Goal: Obtain resource: Download file/media

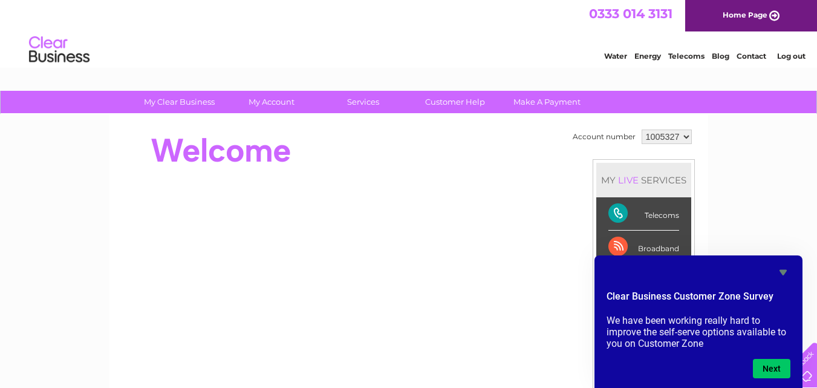
click at [321, 143] on div at bounding box center [341, 150] width 440 height 48
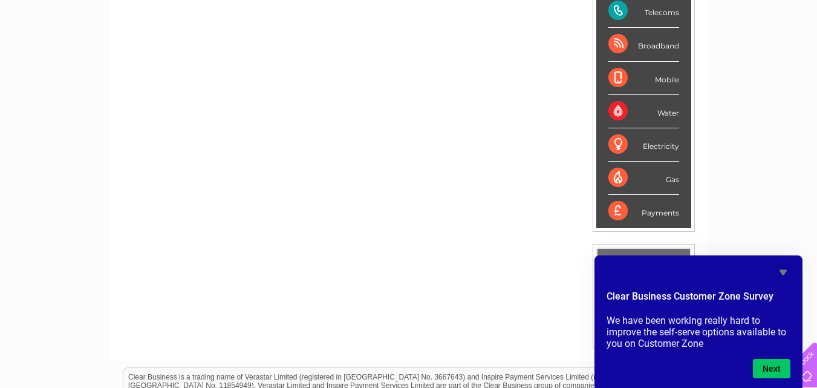
scroll to position [182, 0]
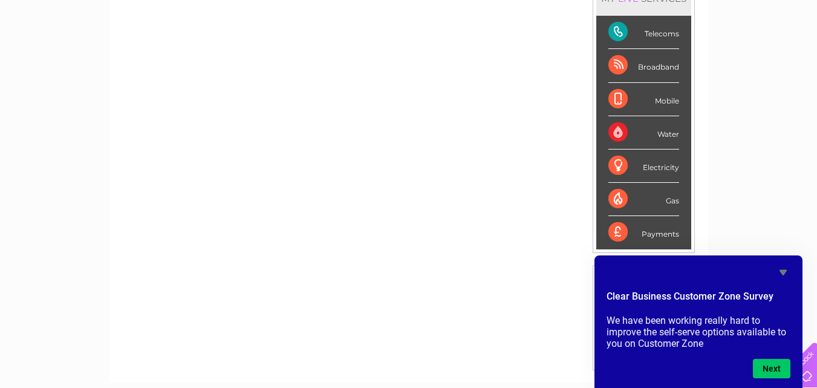
click at [643, 227] on div "Payments" at bounding box center [644, 232] width 71 height 33
click at [654, 232] on div "Payments" at bounding box center [644, 232] width 71 height 33
click at [654, 237] on div "Payments" at bounding box center [644, 232] width 71 height 33
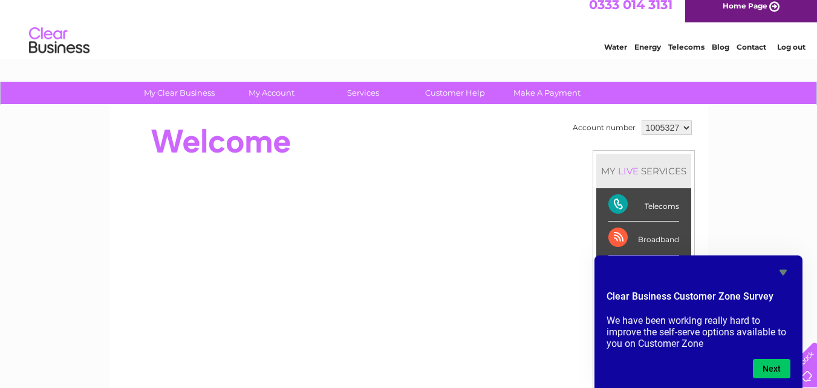
scroll to position [0, 0]
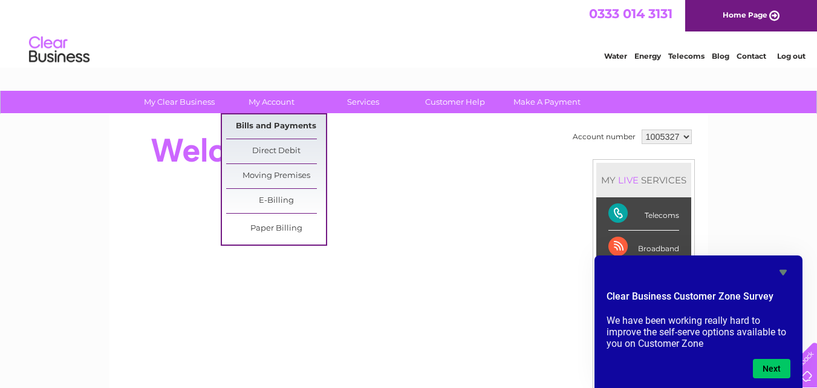
click at [301, 131] on link "Bills and Payments" at bounding box center [276, 126] width 100 height 24
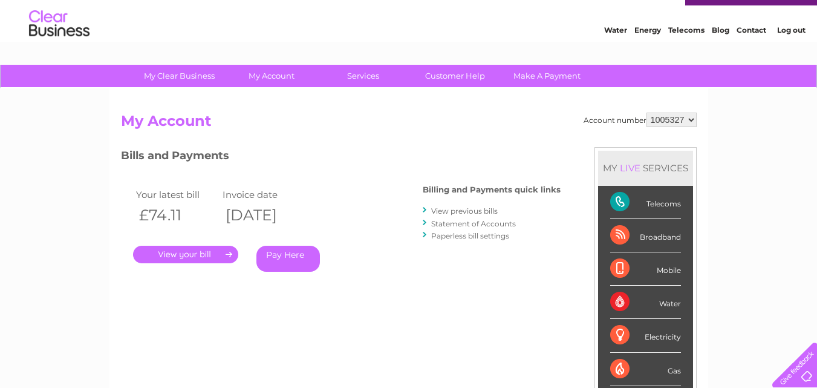
scroll to position [121, 0]
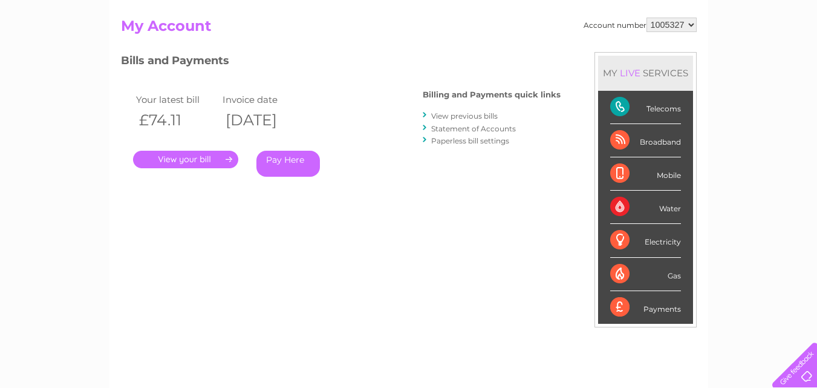
click at [464, 116] on link "View previous bills" at bounding box center [464, 115] width 67 height 9
click at [465, 116] on link "View previous bills" at bounding box center [464, 115] width 67 height 9
click at [427, 113] on div at bounding box center [425, 115] width 5 height 11
click at [475, 117] on link "View previous bills" at bounding box center [464, 115] width 67 height 9
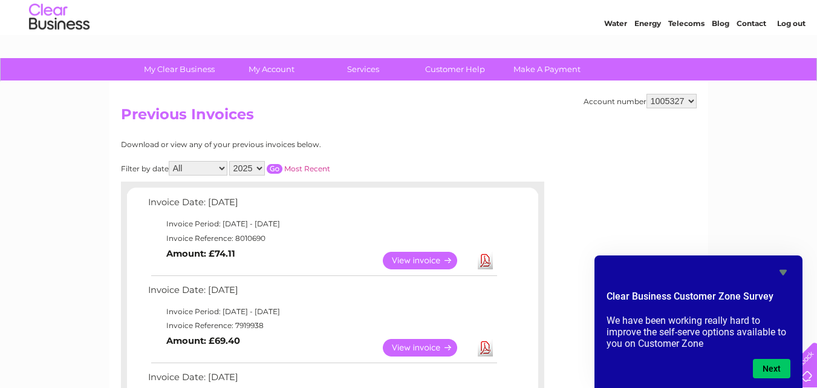
scroll to position [61, 0]
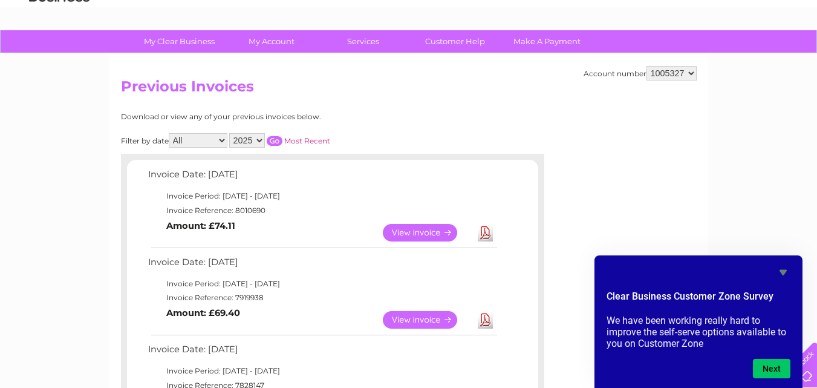
click at [486, 234] on link "Download" at bounding box center [485, 233] width 15 height 18
click at [481, 324] on link "Download" at bounding box center [485, 320] width 15 height 18
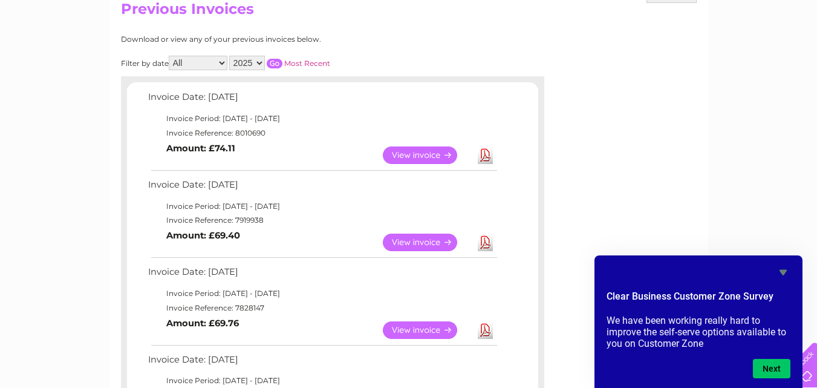
scroll to position [121, 0]
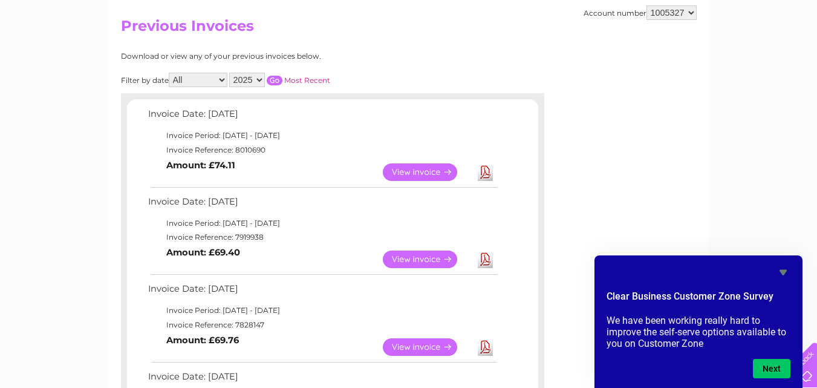
click at [486, 177] on link "Download" at bounding box center [485, 172] width 15 height 18
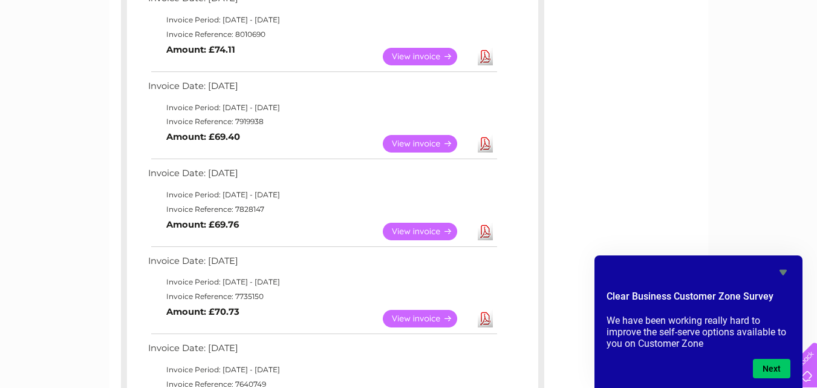
scroll to position [242, 0]
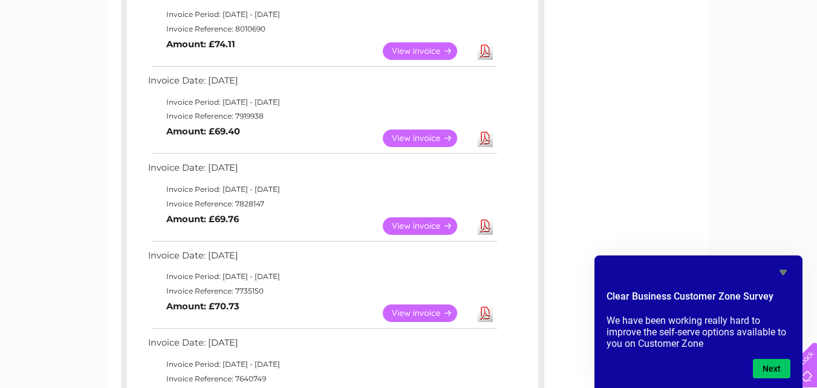
click at [483, 222] on link "Download" at bounding box center [485, 226] width 15 height 18
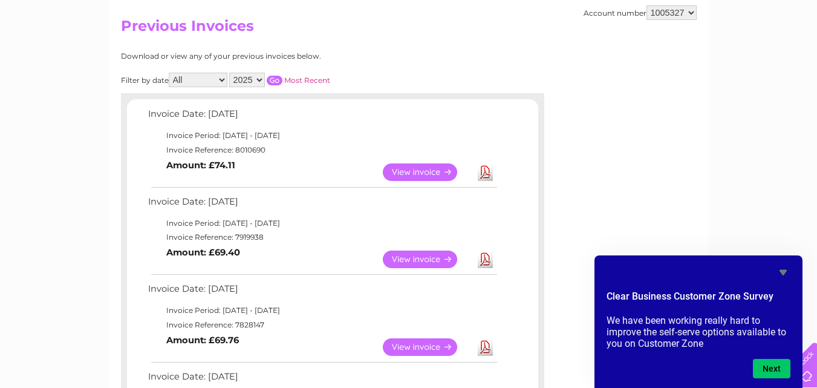
scroll to position [61, 0]
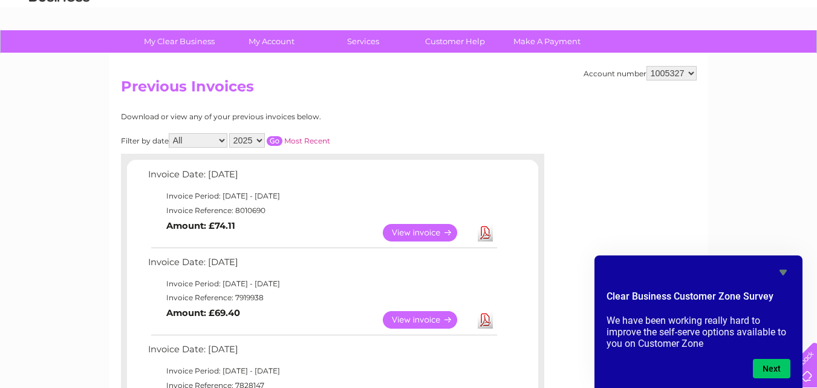
click at [225, 137] on select "All January February March April May June July August September October Novembe…" at bounding box center [198, 140] width 59 height 15
click at [263, 143] on select "2025 2024 2023 2022" at bounding box center [247, 140] width 36 height 15
select select "2024"
click at [231, 133] on select "2025 2024 2023 2022" at bounding box center [247, 140] width 36 height 15
click at [277, 141] on input "button" at bounding box center [275, 141] width 16 height 10
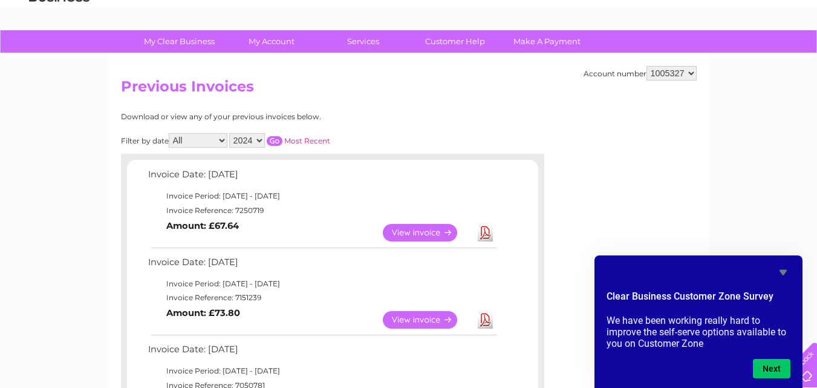
click at [410, 318] on link "View" at bounding box center [427, 320] width 89 height 18
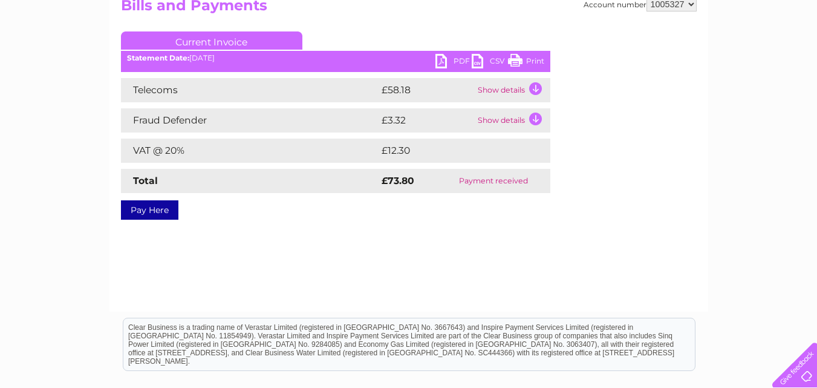
scroll to position [182, 0]
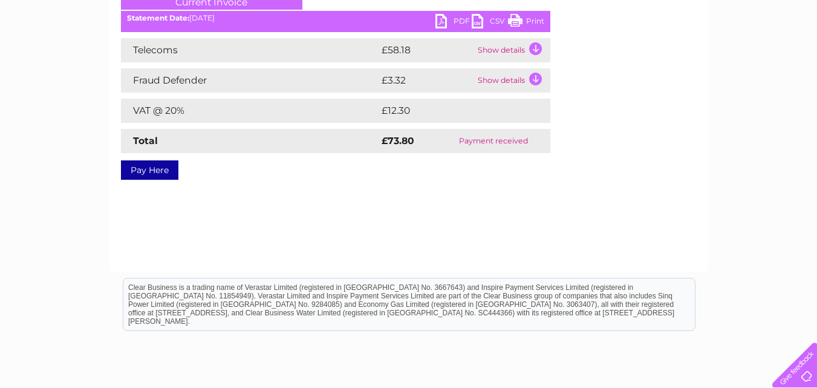
drag, startPoint x: 536, startPoint y: 22, endPoint x: 684, endPoint y: 78, distance: 158.6
click at [536, 22] on link "Print" at bounding box center [526, 23] width 36 height 18
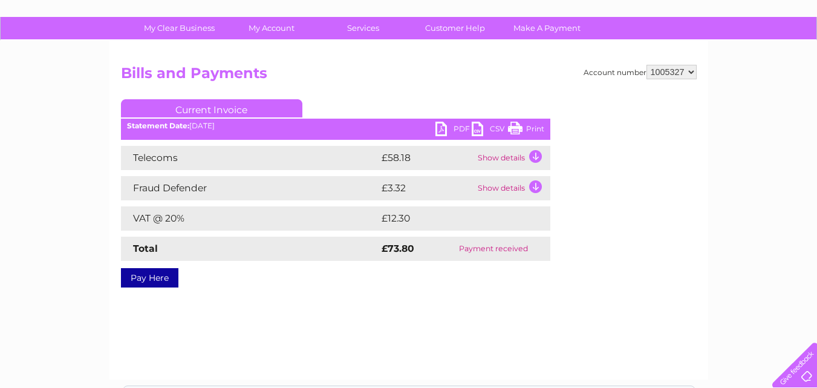
scroll to position [61, 0]
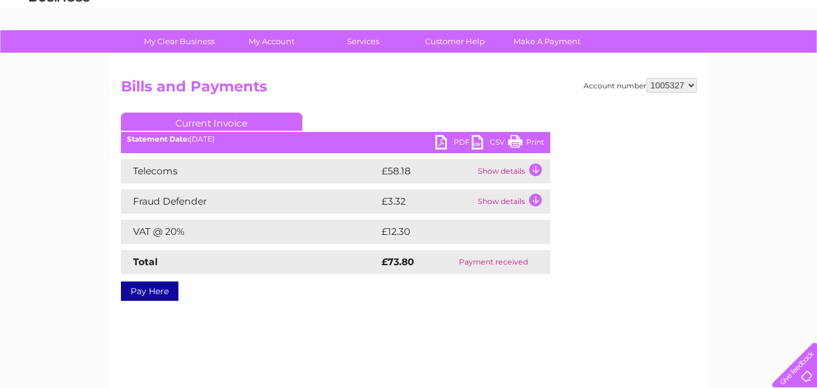
click at [182, 125] on link "Current Invoice" at bounding box center [212, 122] width 182 height 18
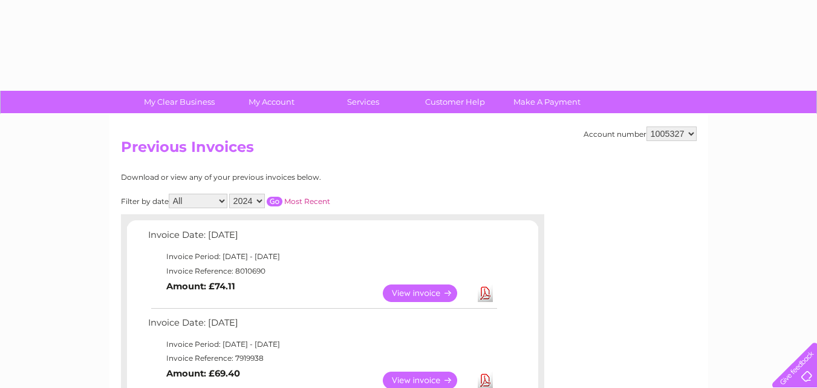
select select "2024"
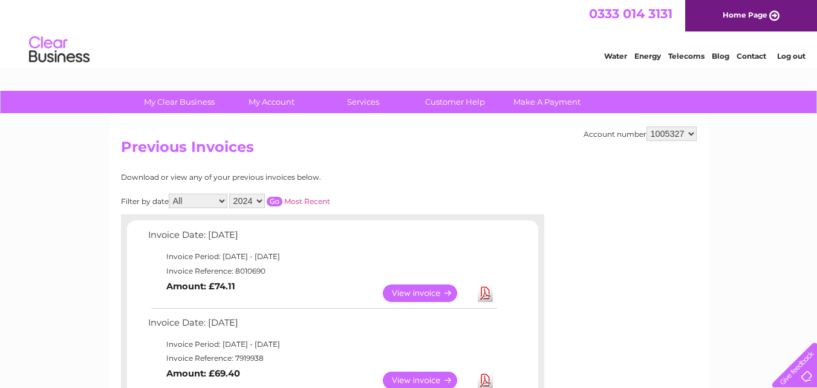
click at [265, 198] on select "2025 2024 2023 2022" at bounding box center [247, 201] width 36 height 15
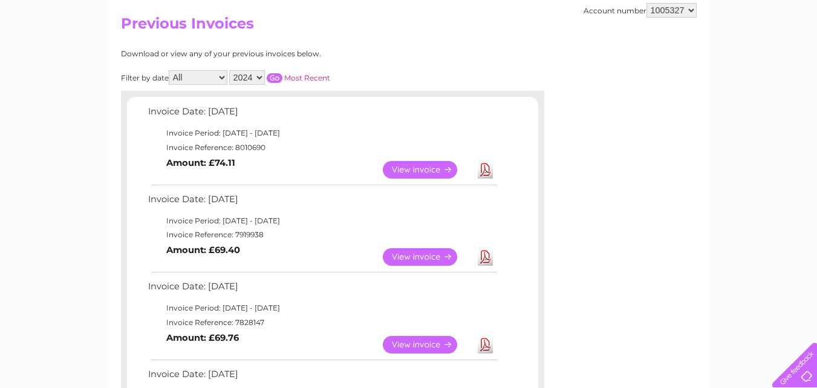
scroll to position [121, 0]
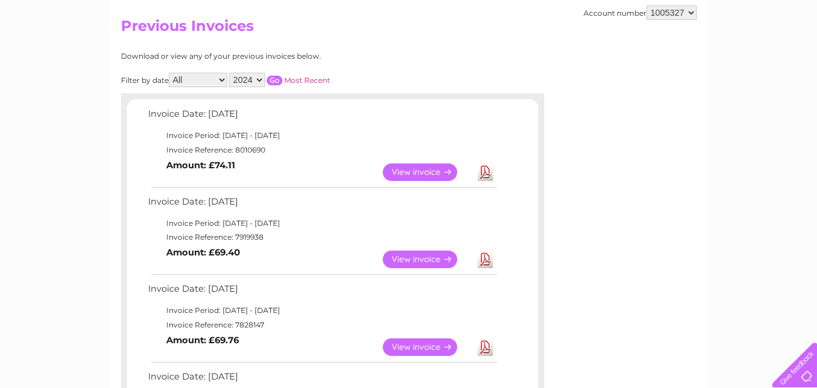
click at [275, 82] on input "button" at bounding box center [275, 81] width 16 height 10
click at [487, 260] on link "Download" at bounding box center [485, 259] width 15 height 18
